Goal: Task Accomplishment & Management: Manage account settings

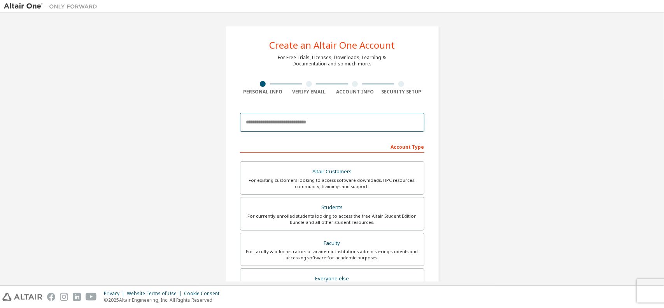
click at [290, 120] on input "email" at bounding box center [332, 122] width 184 height 19
type input "**********"
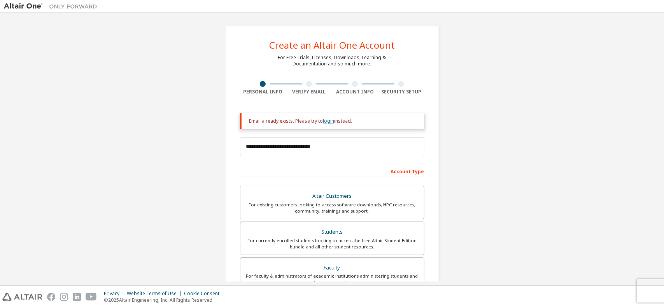
click at [326, 122] on link "login" at bounding box center [328, 121] width 11 height 7
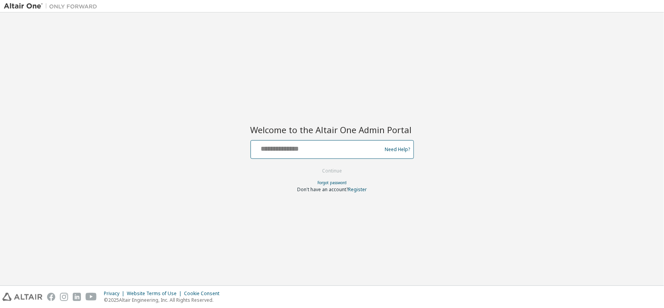
click at [265, 143] on input "text" at bounding box center [317, 147] width 127 height 11
type input "**********"
click at [340, 172] on button "Continue" at bounding box center [332, 171] width 36 height 12
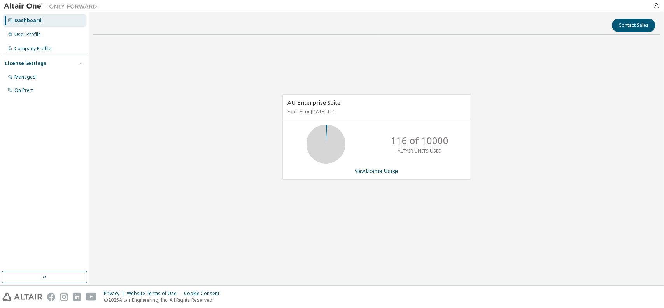
click at [34, 273] on button "button" at bounding box center [44, 277] width 85 height 12
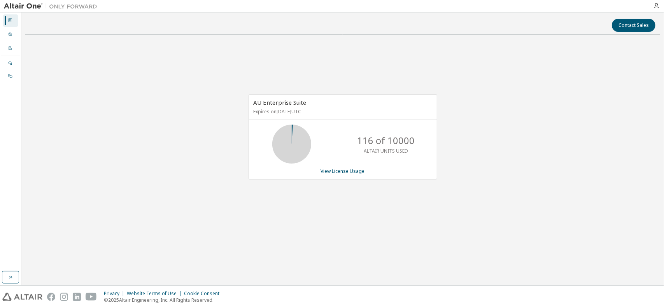
drag, startPoint x: 6, startPoint y: 271, endPoint x: 7, endPoint y: 266, distance: 4.7
click at [7, 271] on div "Dashboard User Profile Company Profile License Settings Managed On Prem" at bounding box center [10, 148] width 21 height 273
click at [15, 274] on button "button" at bounding box center [10, 277] width 17 height 12
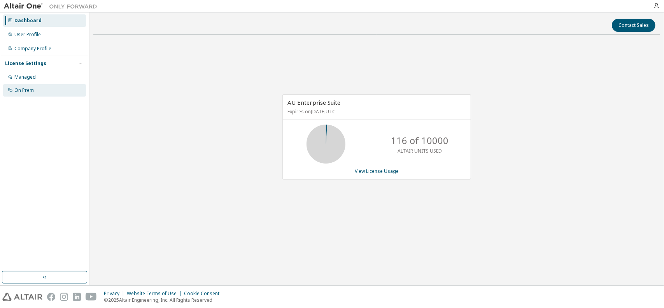
click at [32, 90] on div "On Prem" at bounding box center [23, 90] width 19 height 6
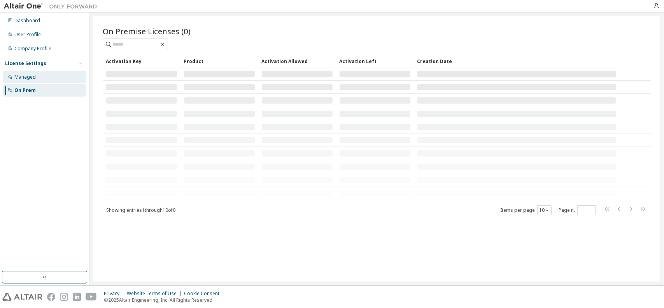
click at [27, 77] on div "Managed" at bounding box center [24, 77] width 21 height 6
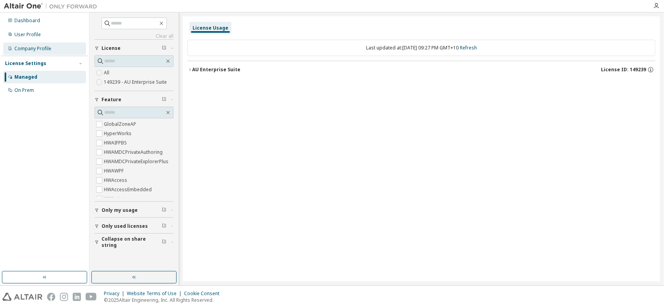
click at [41, 49] on div "Company Profile" at bounding box center [32, 49] width 37 height 6
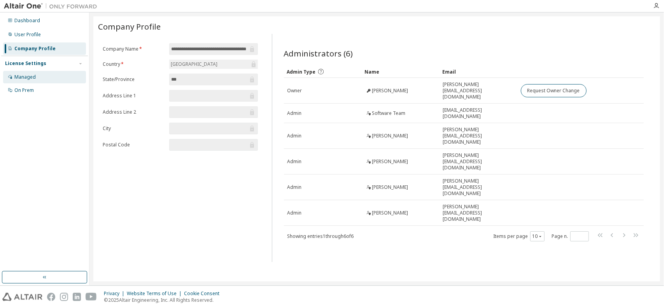
click at [33, 73] on div "Managed" at bounding box center [44, 77] width 83 height 12
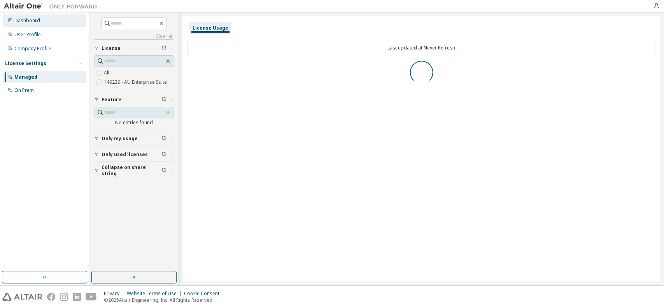
click at [36, 19] on div "Dashboard" at bounding box center [27, 21] width 26 height 6
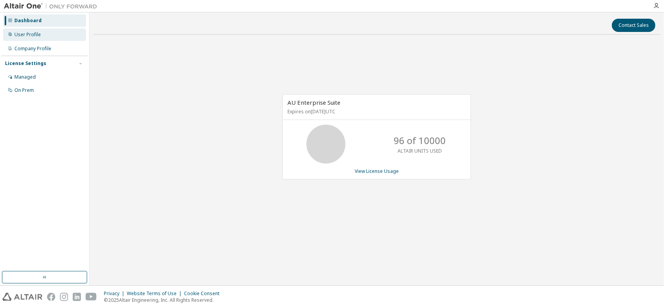
click at [8, 36] on icon at bounding box center [10, 34] width 5 height 5
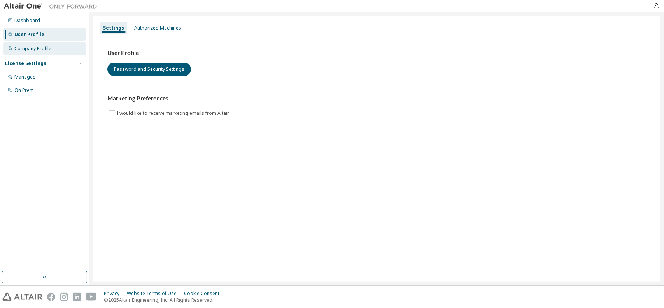
click at [23, 48] on div "Company Profile" at bounding box center [32, 49] width 37 height 6
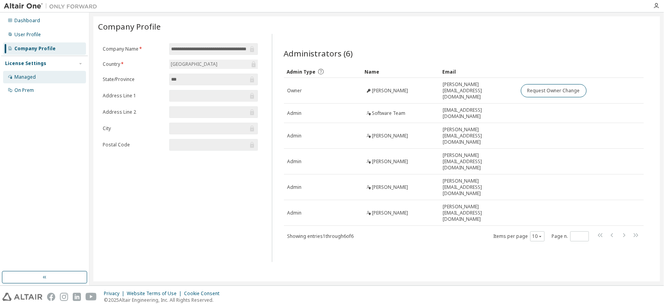
click at [30, 71] on div "Managed" at bounding box center [44, 77] width 83 height 12
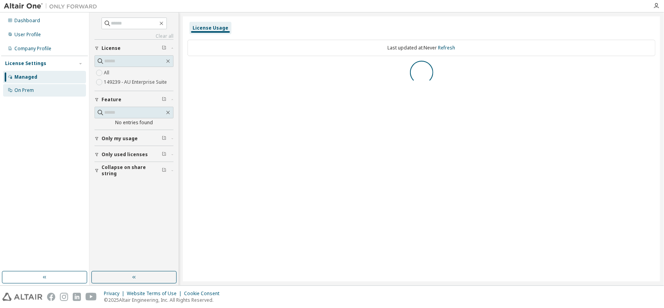
click at [27, 86] on div "On Prem" at bounding box center [44, 90] width 83 height 12
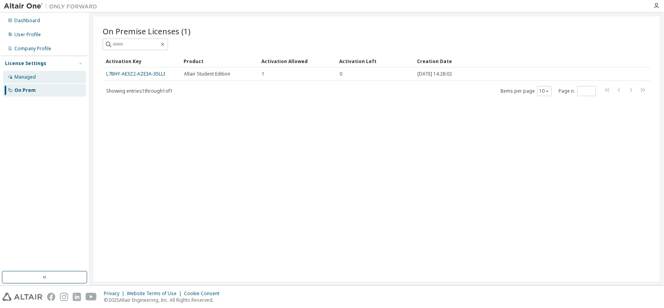
click at [26, 76] on div "Managed" at bounding box center [24, 77] width 21 height 6
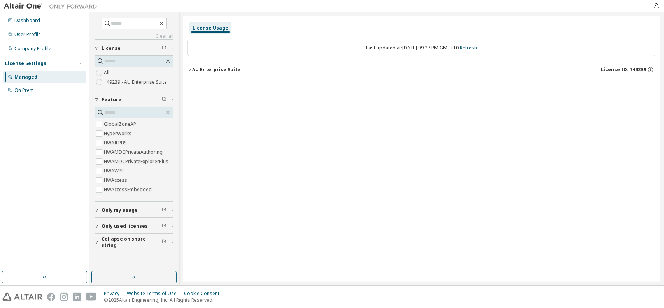
click at [42, 8] on img at bounding box center [52, 6] width 97 height 8
click at [124, 276] on button "button" at bounding box center [133, 277] width 85 height 12
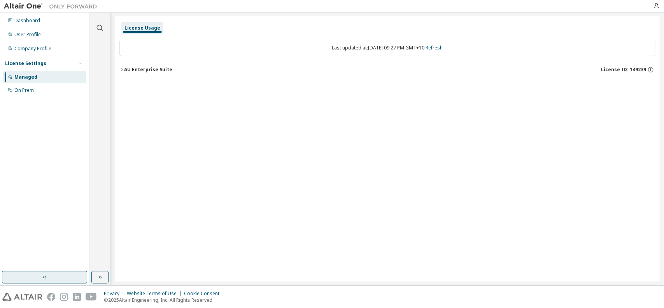
click at [26, 280] on button "button" at bounding box center [44, 277] width 85 height 12
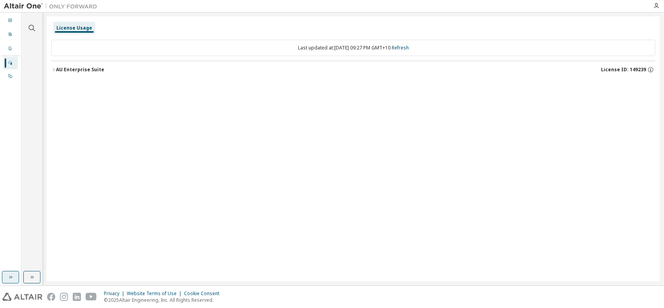
click at [4, 280] on button "button" at bounding box center [10, 277] width 17 height 12
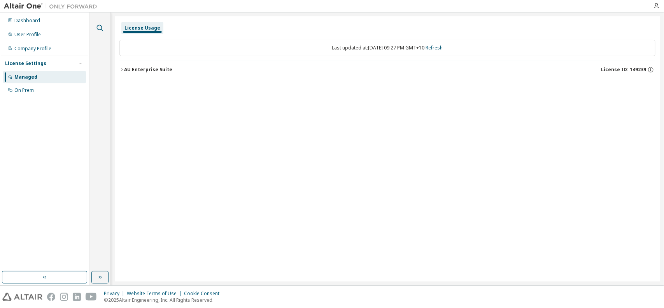
click at [98, 27] on icon "button" at bounding box center [99, 27] width 9 height 9
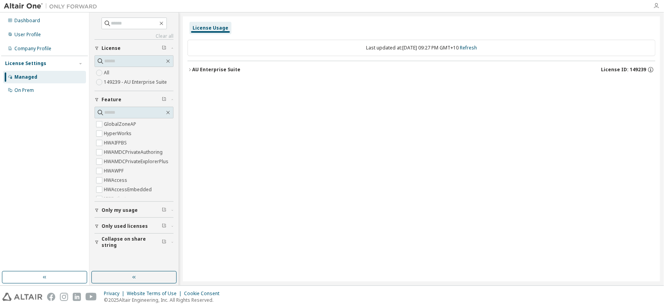
click at [658, 4] on icon "button" at bounding box center [656, 6] width 6 height 6
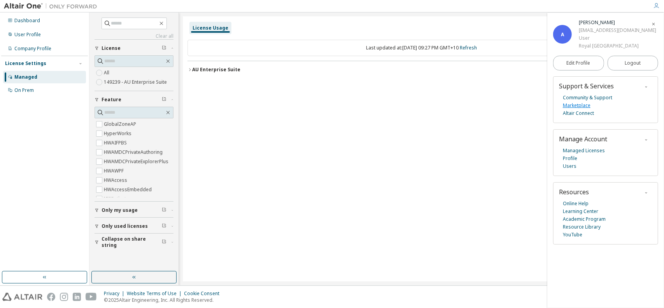
click at [578, 109] on link "Marketplace" at bounding box center [577, 106] width 28 height 8
